Goal: Browse casually: Explore the website without a specific task or goal

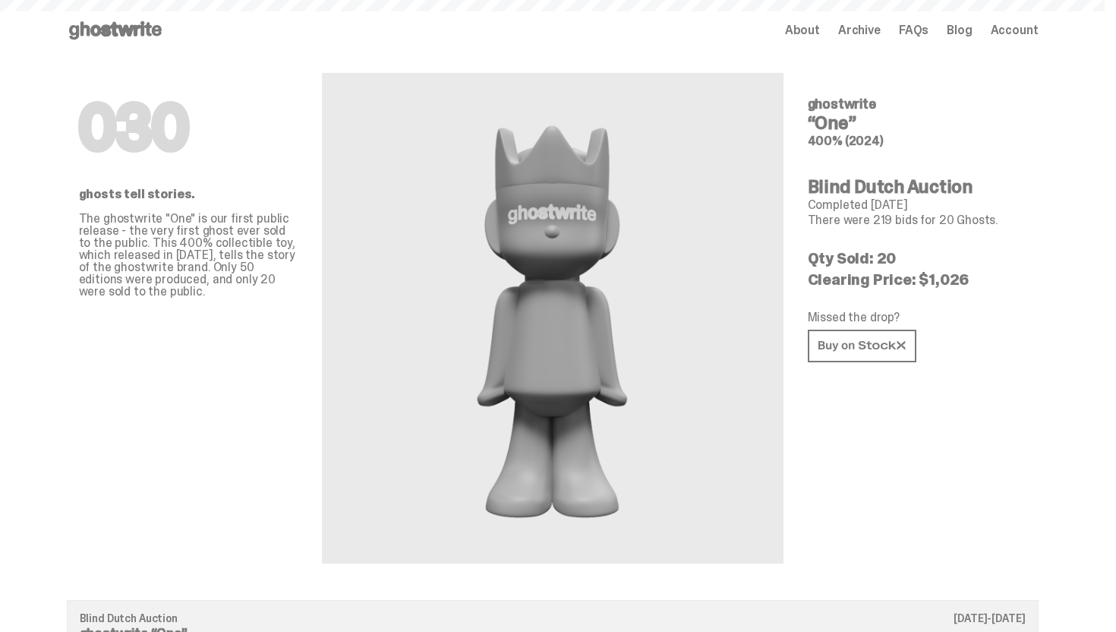
click at [134, 17] on div "Open main menu Home About Archive FAQs Blog Account About Archive FAQs Blog Acc…" at bounding box center [553, 30] width 972 height 61
click at [137, 28] on use at bounding box center [115, 30] width 93 height 18
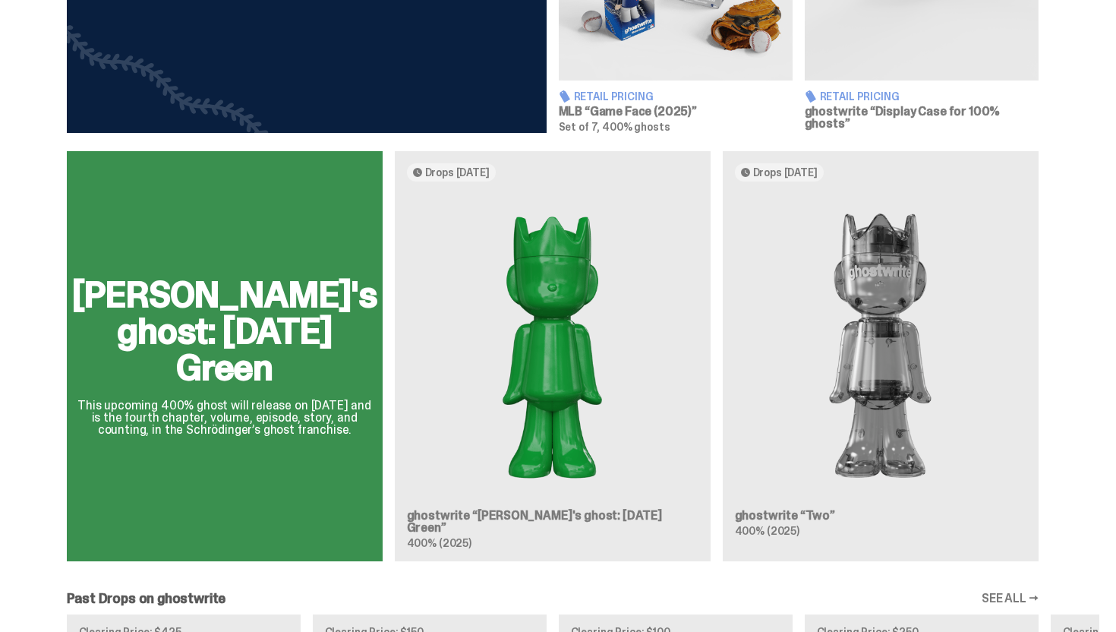
scroll to position [833, 0]
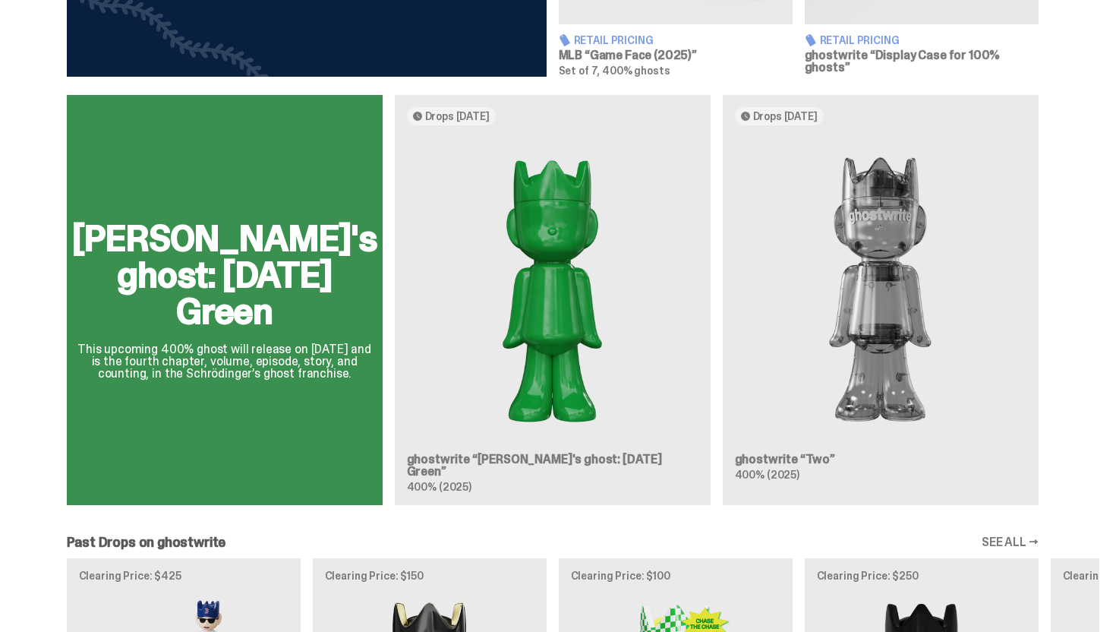
click at [898, 249] on div "Schrödinger's ghost: Sunday Green This upcoming 400% ghost will release on Augu…" at bounding box center [553, 306] width 1094 height 422
click at [484, 273] on div "Schrödinger's ghost: Sunday Green This upcoming 400% ghost will release on Augu…" at bounding box center [553, 306] width 1094 height 422
click at [447, 117] on div "Schrödinger's ghost: Sunday Green This upcoming 400% ghost will release on Augu…" at bounding box center [553, 306] width 1094 height 422
click at [453, 111] on div "Schrödinger's ghost: Sunday Green This upcoming 400% ghost will release on Augu…" at bounding box center [553, 306] width 1094 height 422
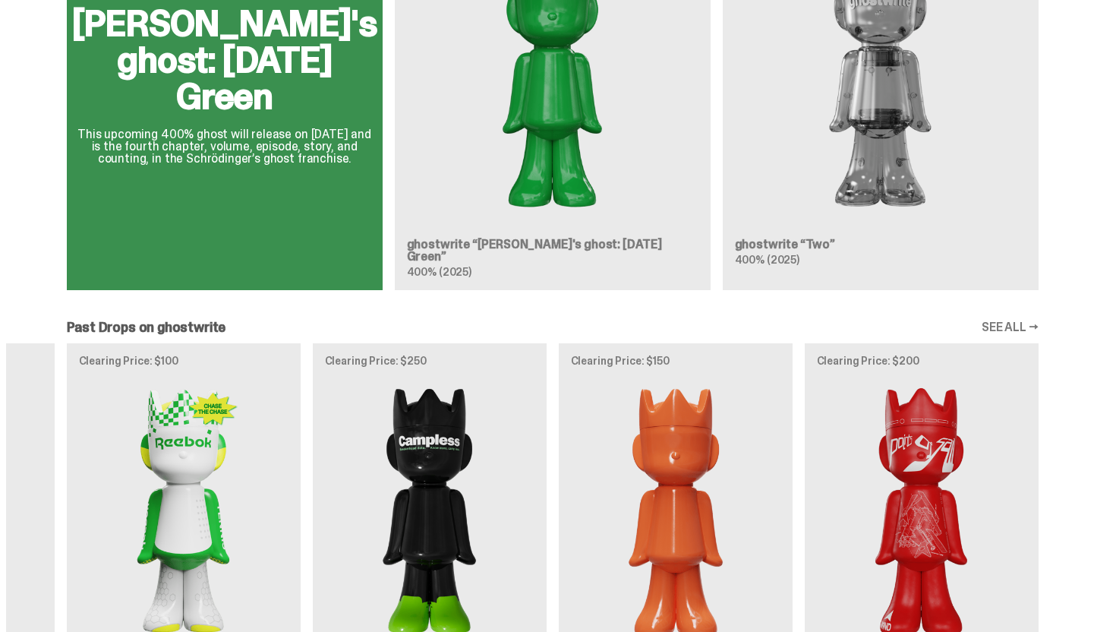
scroll to position [0, 0]
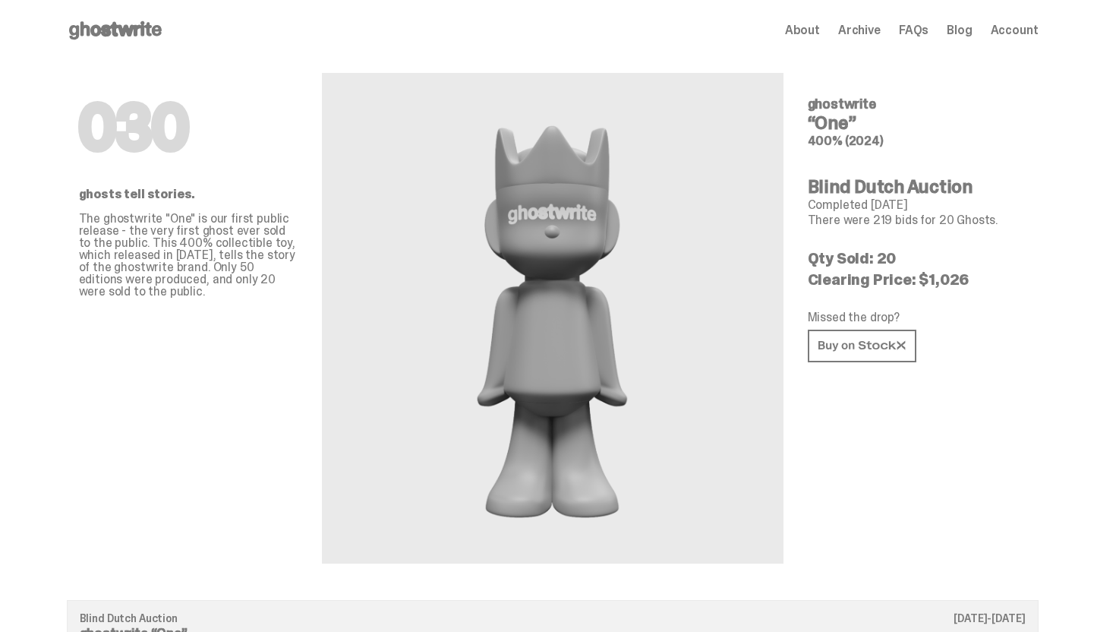
click at [147, 15] on div "Open main menu Home About Archive FAQs Blog Account About Archive FAQs Blog Acc…" at bounding box center [553, 30] width 972 height 61
click at [147, 27] on use at bounding box center [115, 30] width 93 height 18
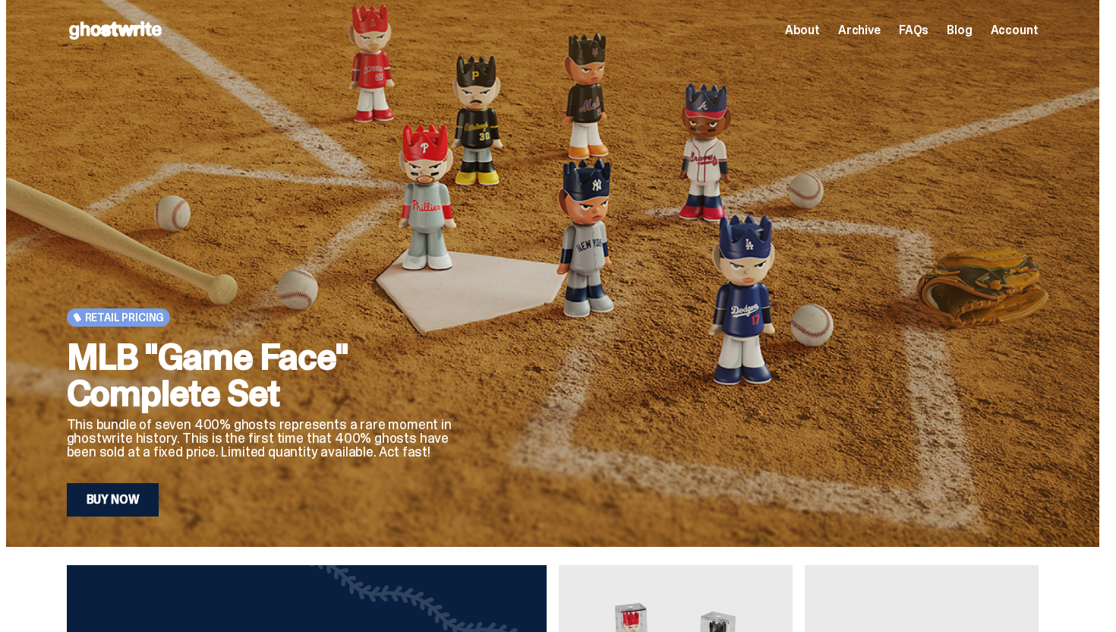
click at [129, 33] on use at bounding box center [115, 30] width 93 height 18
